Goal: Task Accomplishment & Management: Complete application form

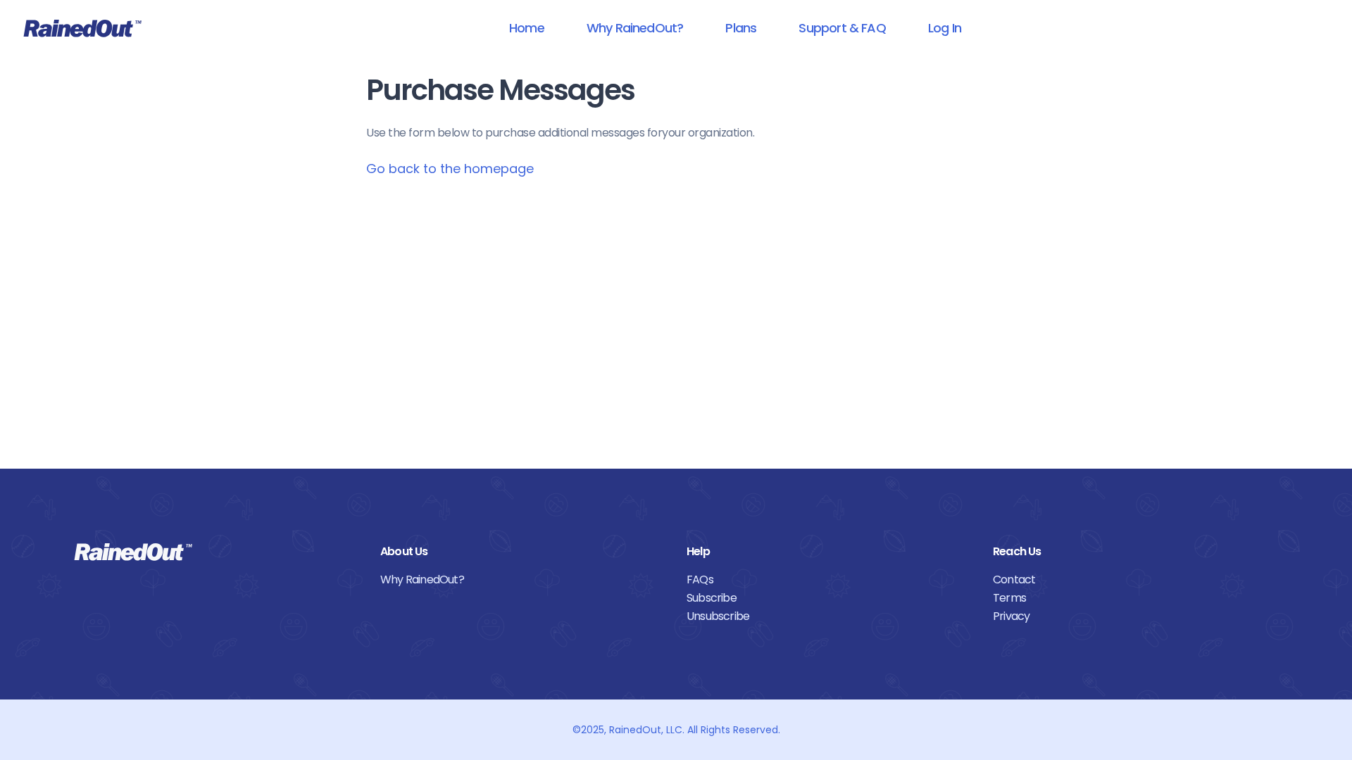
click at [522, 579] on link "Why RainedOut?" at bounding box center [522, 580] width 285 height 18
